Goal: Task Accomplishment & Management: Manage account settings

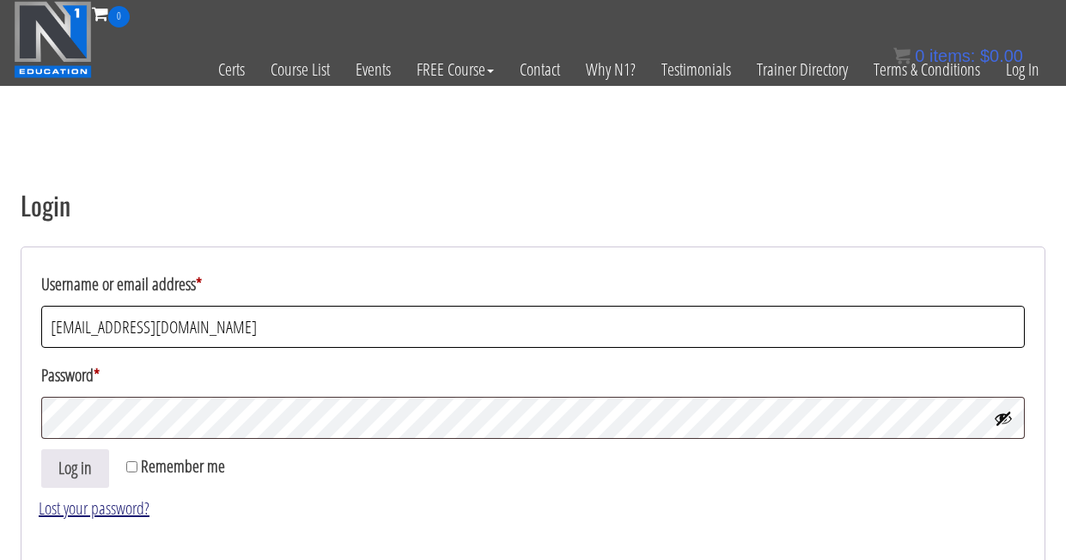
type input "andysavagefitness@gmail.com"
click at [102, 509] on link "Lost your password?" at bounding box center [94, 508] width 111 height 23
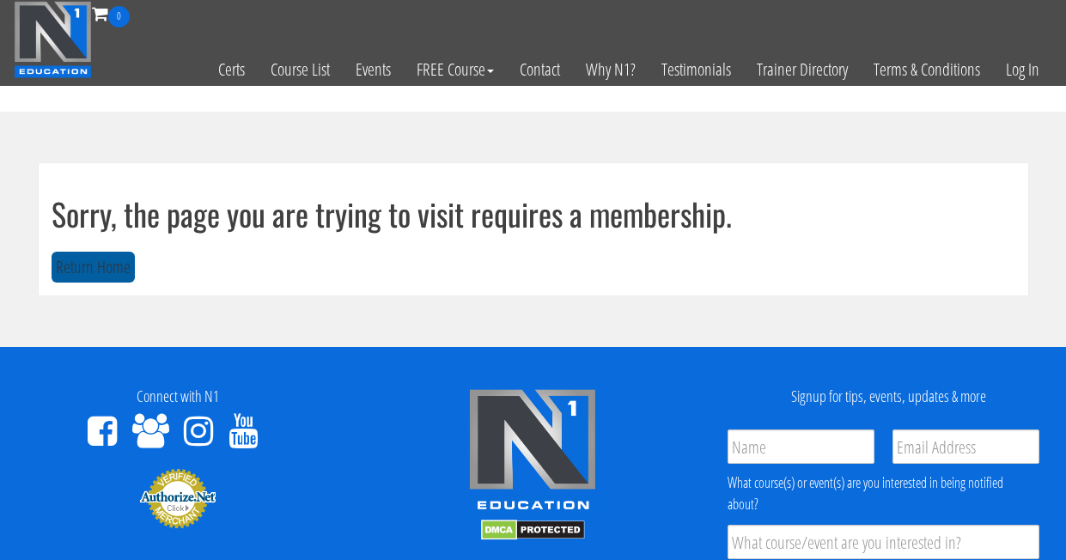
click at [94, 267] on button "Return Home" at bounding box center [93, 268] width 83 height 32
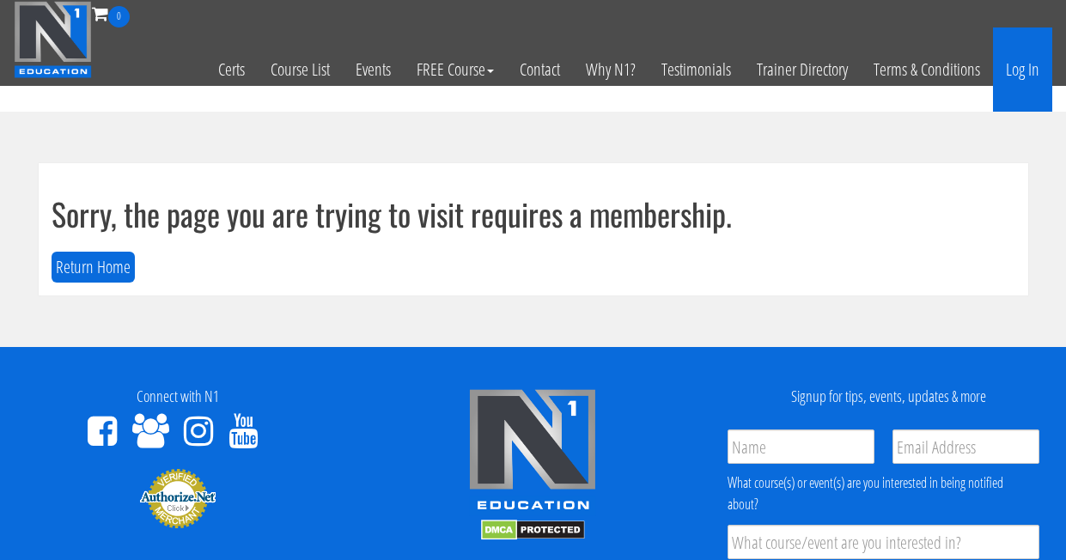
click at [1034, 73] on link "Log In" at bounding box center [1022, 69] width 59 height 84
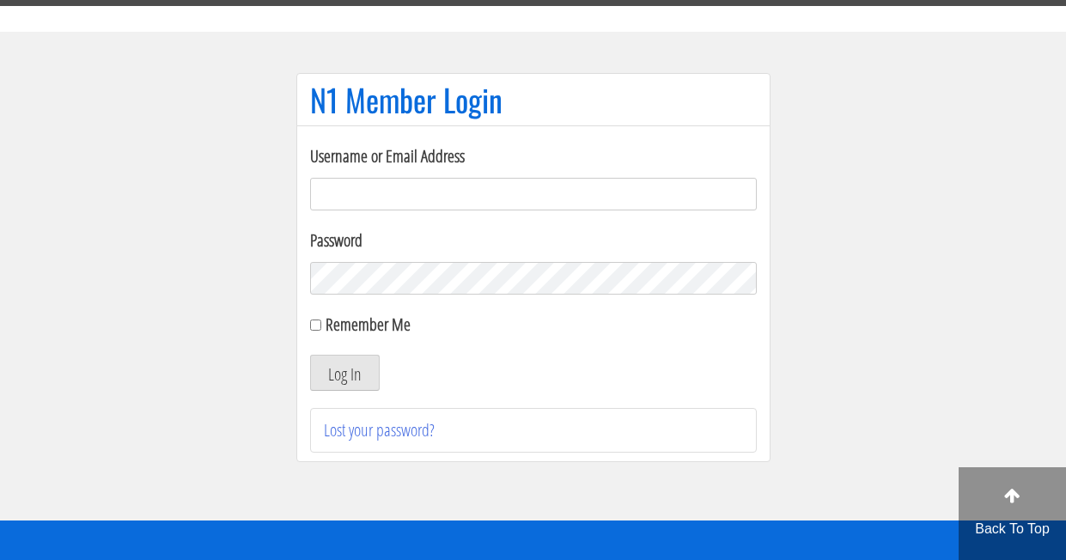
scroll to position [298, 0]
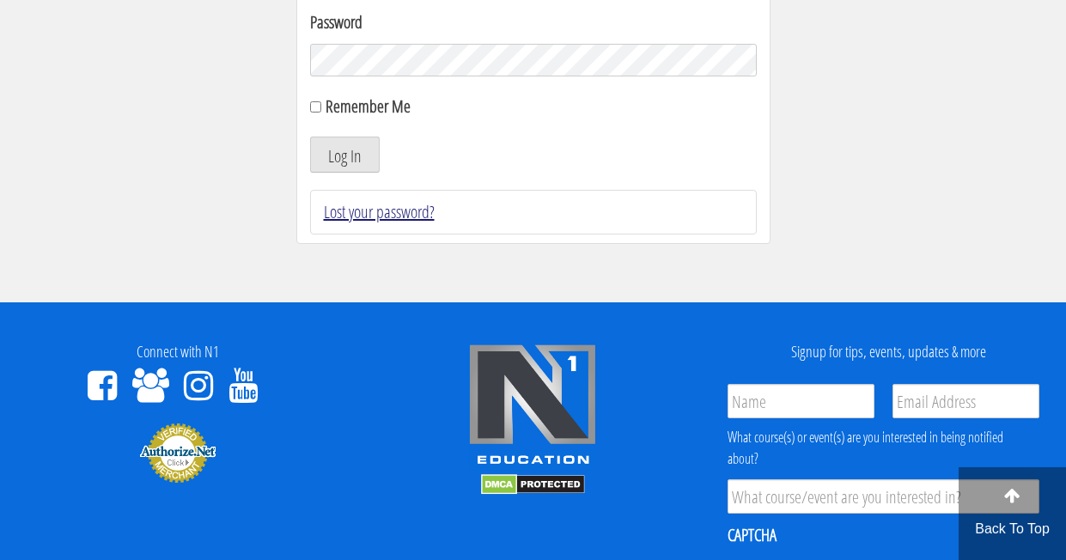
click at [366, 205] on link "Lost your password?" at bounding box center [379, 211] width 111 height 23
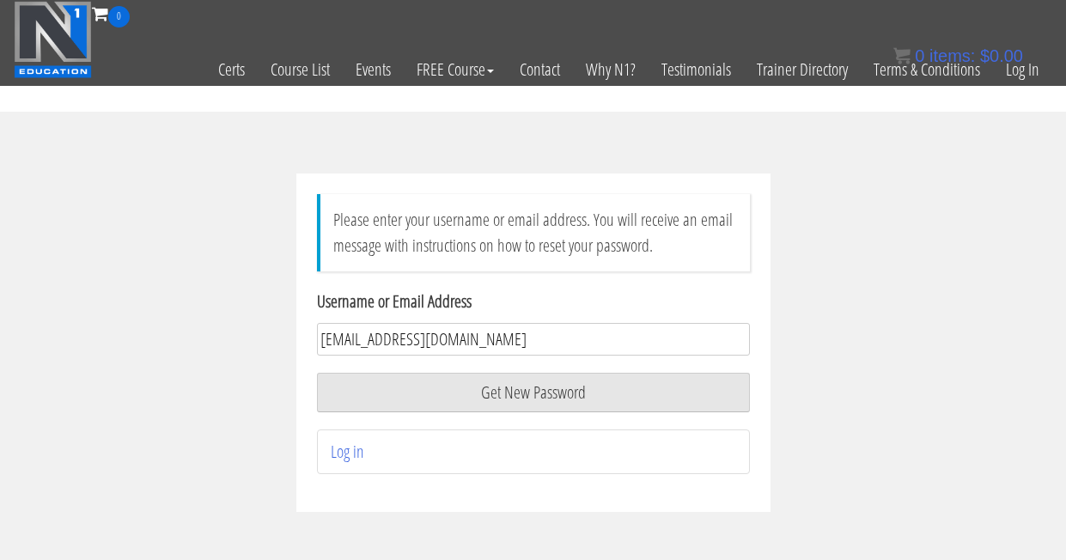
type input "andysavagefitness@gmail.com"
click at [533, 393] on button "Get New Password" at bounding box center [533, 393] width 433 height 40
click at [567, 399] on button "Get New Password" at bounding box center [533, 393] width 433 height 40
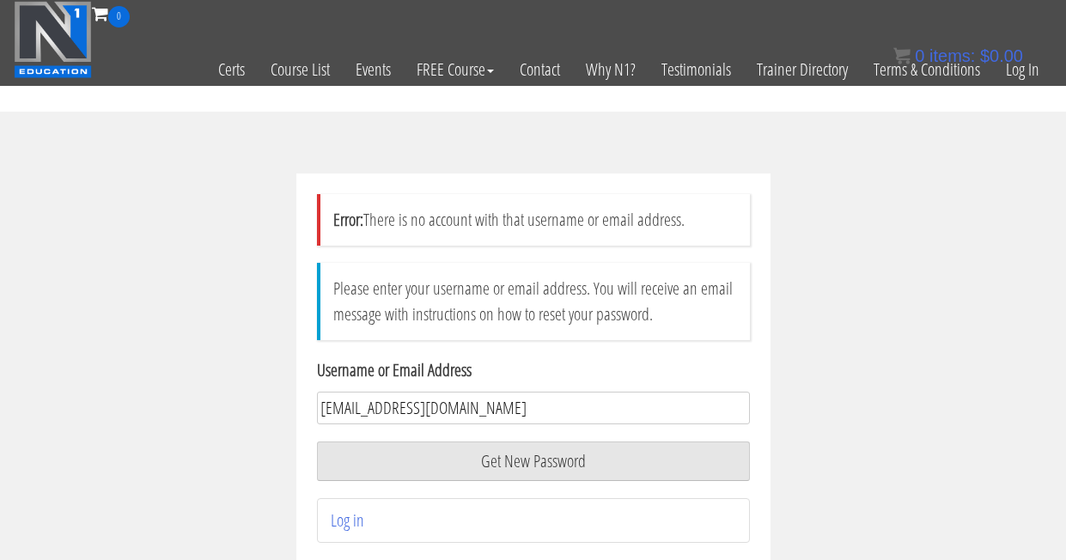
type input "[EMAIL_ADDRESS][DOMAIN_NAME]"
click at [533, 461] on button "Get New Password" at bounding box center [533, 462] width 433 height 40
